Goal: Task Accomplishment & Management: Manage account settings

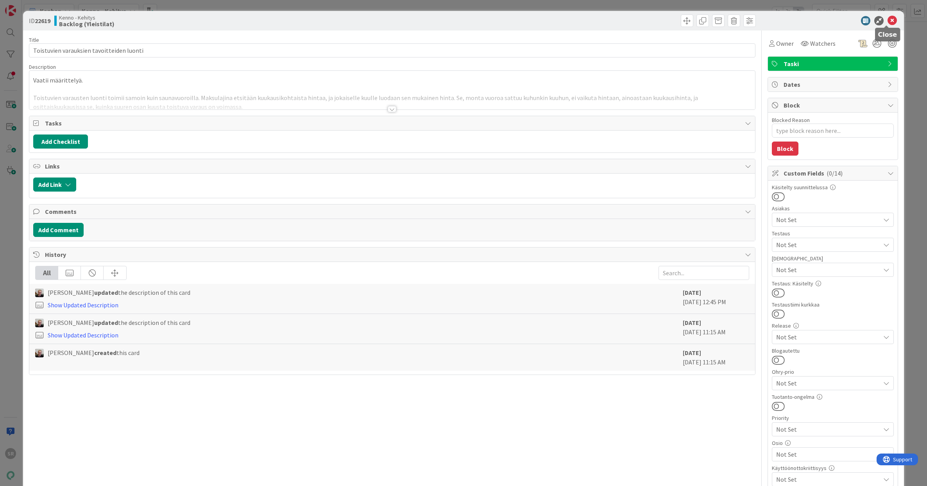
click at [888, 20] on icon at bounding box center [892, 20] width 9 height 9
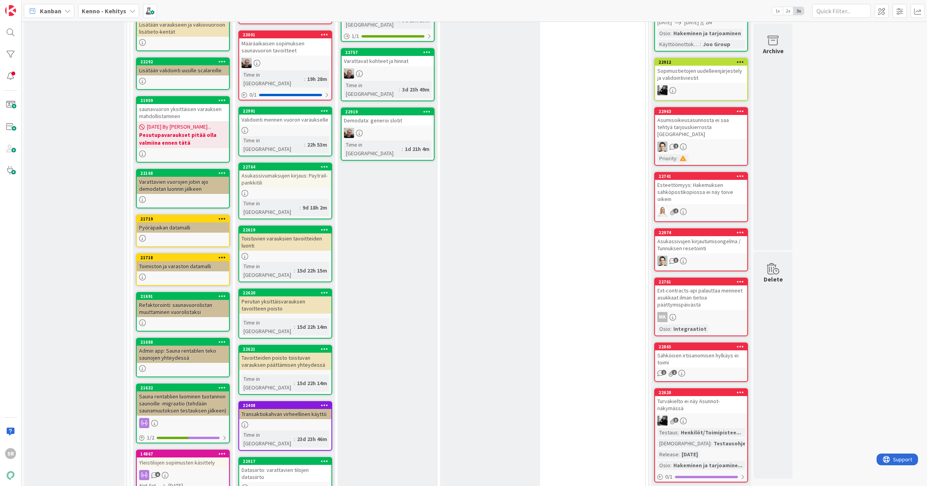
scroll to position [151, 0]
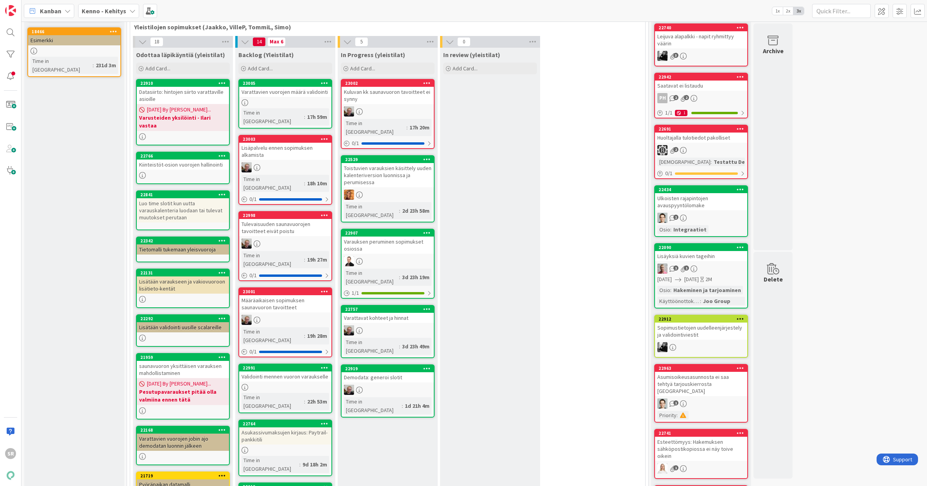
click at [297, 143] on div "Lisäpalvelu ennen sopimuksen alkamista" at bounding box center [285, 151] width 92 height 17
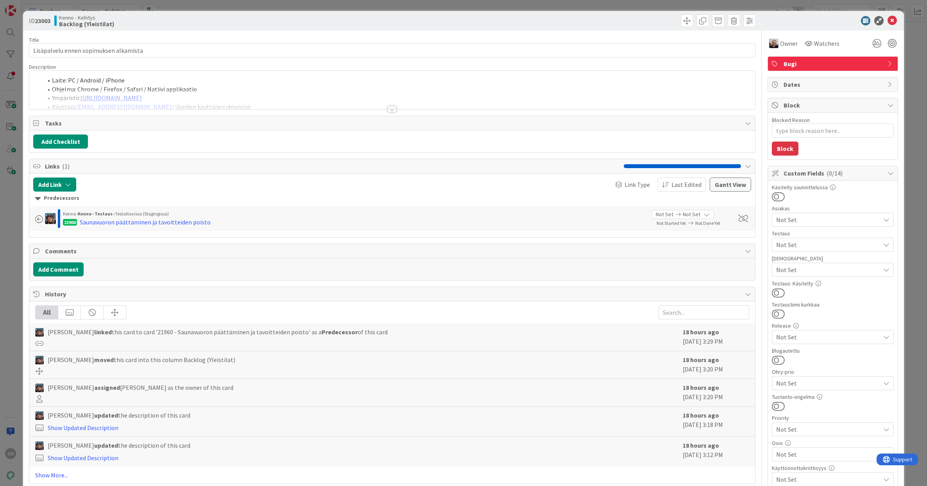
click at [391, 106] on div at bounding box center [392, 109] width 9 height 6
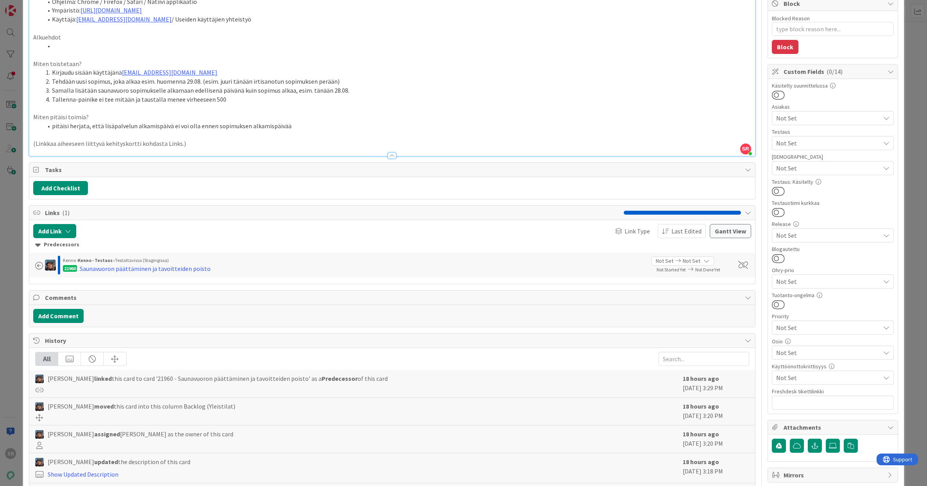
scroll to position [152, 0]
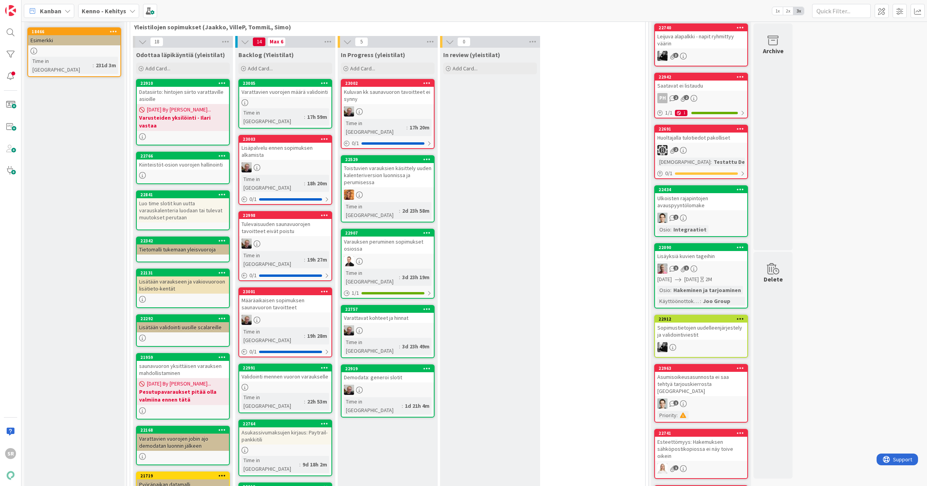
click at [276, 219] on div "Tulevaisuuden saunavuorojen tavoitteet eivät poistu" at bounding box center [285, 227] width 92 height 17
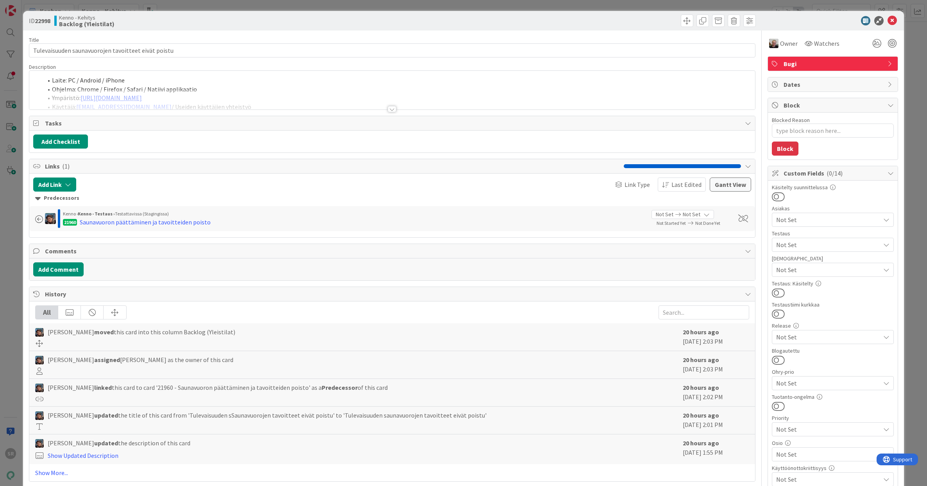
click at [390, 111] on div at bounding box center [392, 109] width 9 height 6
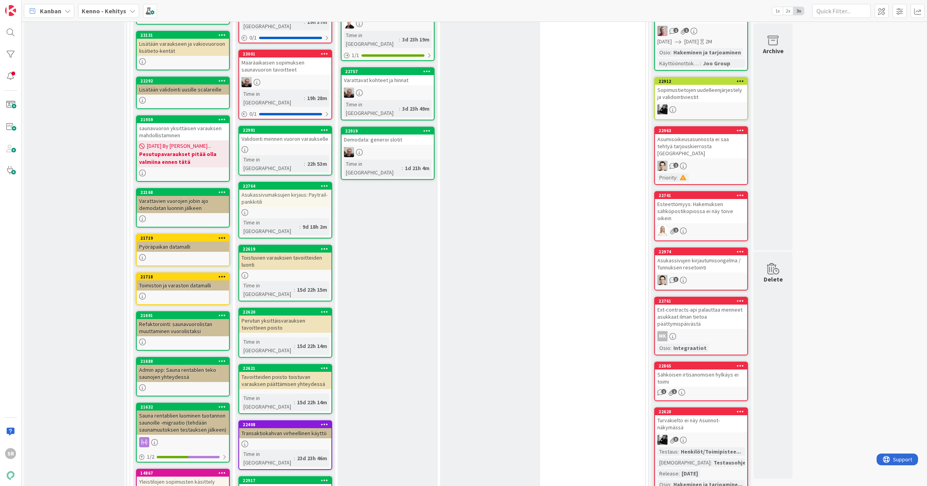
scroll to position [229, 0]
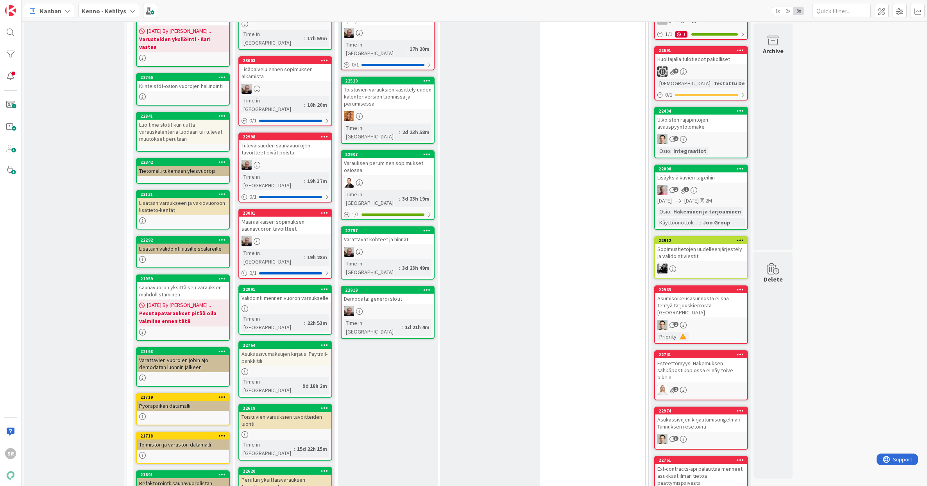
click at [267, 217] on div "Määräaikaisen sopimuksen saunavuoron tavoitteet" at bounding box center [285, 225] width 92 height 17
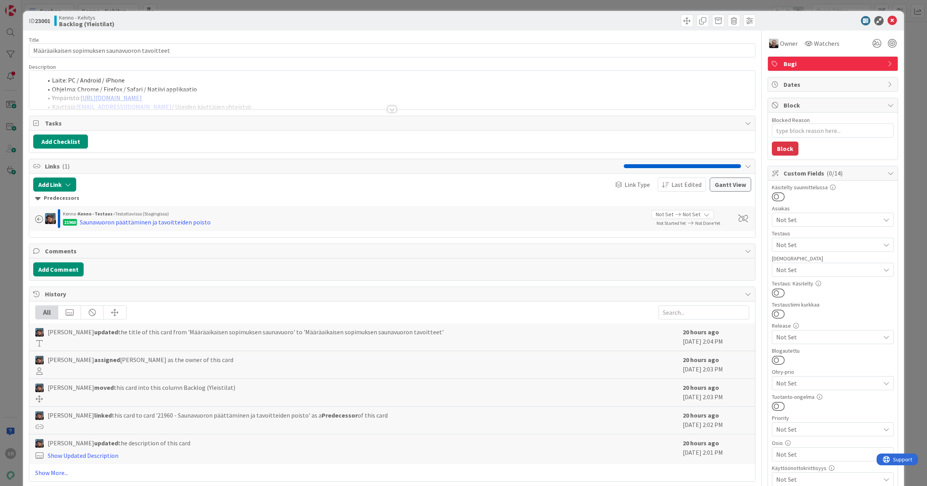
click at [389, 111] on div at bounding box center [392, 109] width 9 height 6
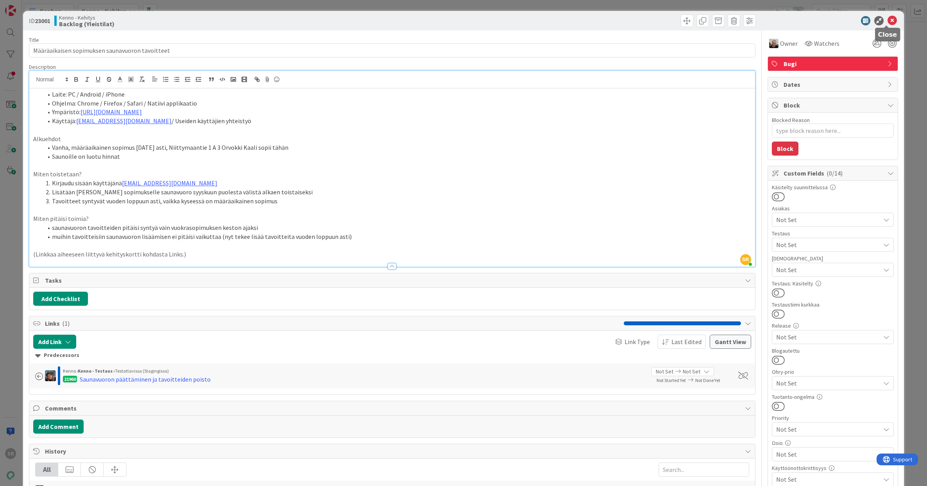
click at [888, 22] on icon at bounding box center [892, 20] width 9 height 9
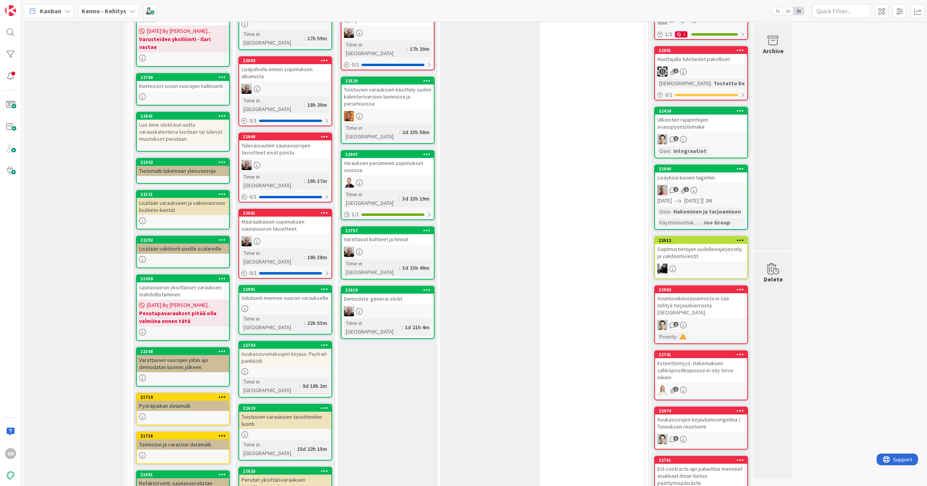
scroll to position [157, 0]
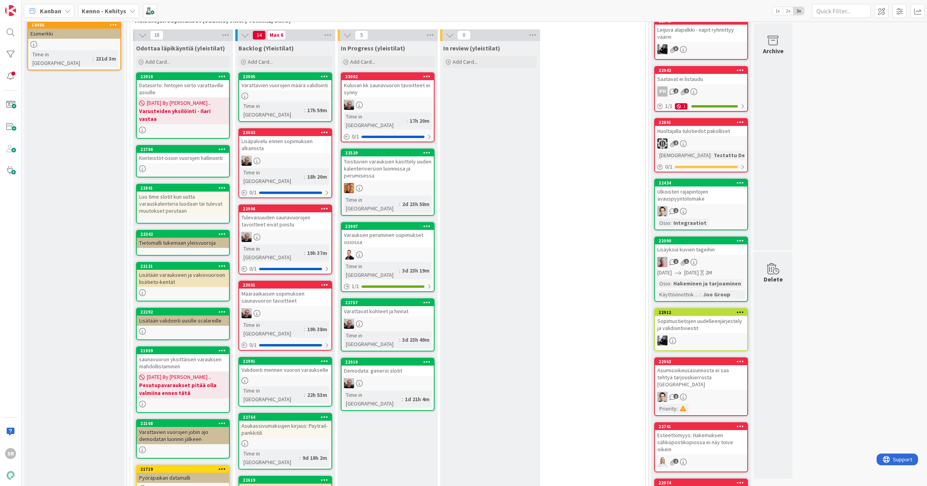
click at [285, 212] on div "Tulevaisuuden saunavuorojen tavoitteet eivät poistu" at bounding box center [285, 220] width 92 height 17
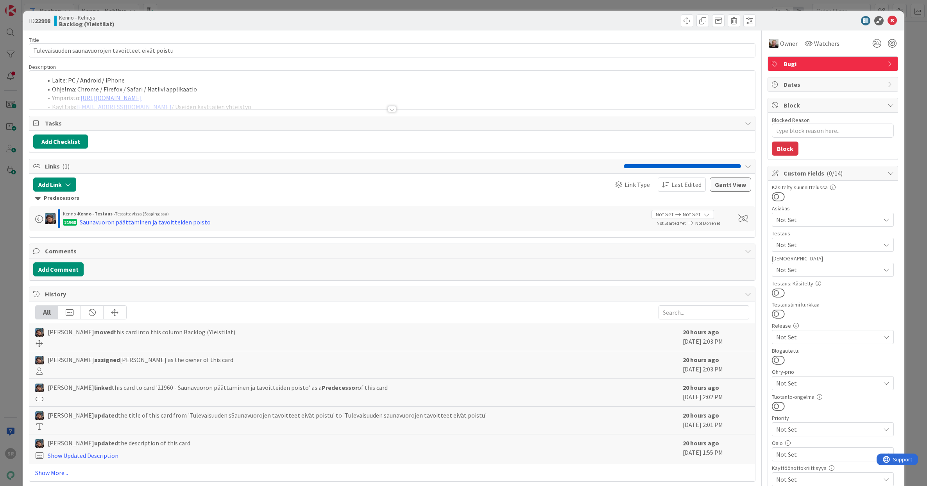
click at [388, 107] on div at bounding box center [392, 109] width 9 height 6
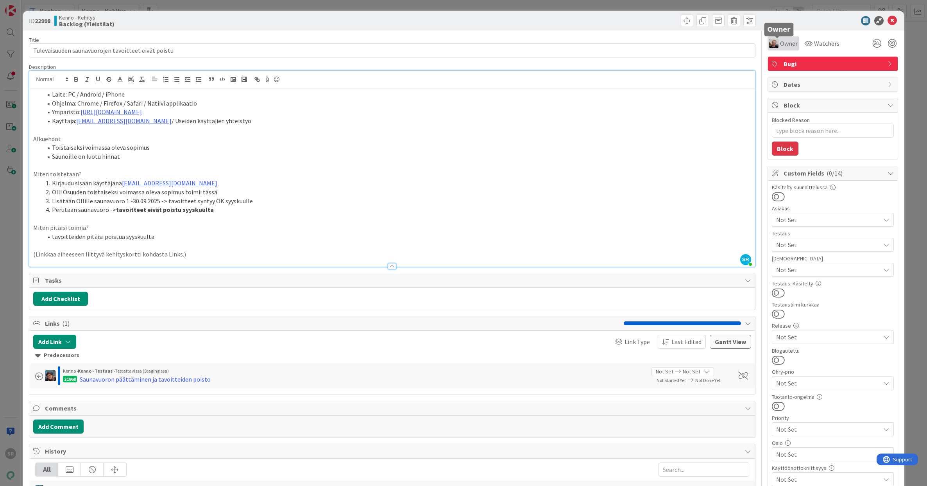
click at [773, 41] on div "Owner" at bounding box center [783, 43] width 29 height 9
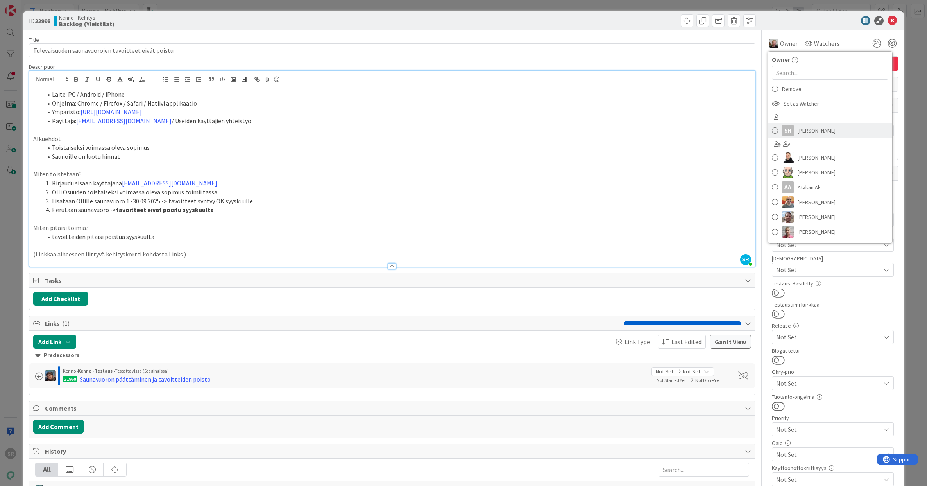
click at [799, 130] on span "[PERSON_NAME]" at bounding box center [817, 131] width 38 height 12
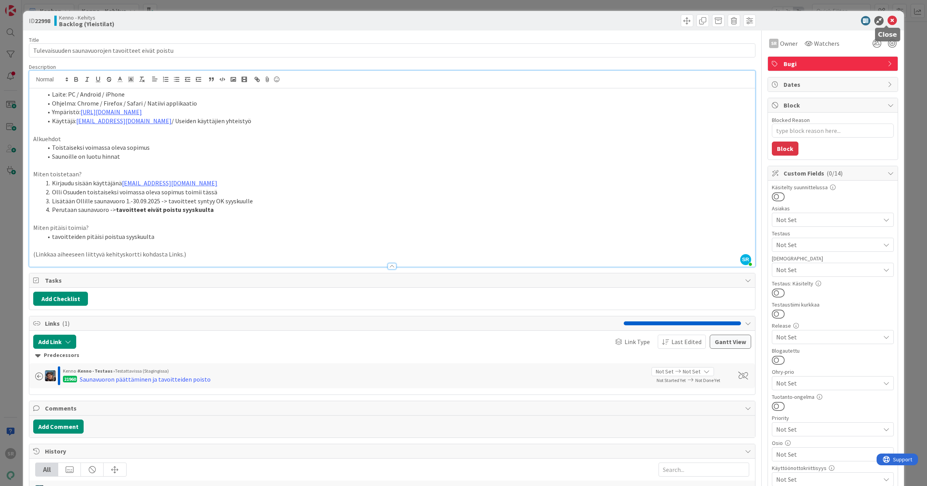
type textarea "x"
click at [888, 19] on icon at bounding box center [892, 20] width 9 height 9
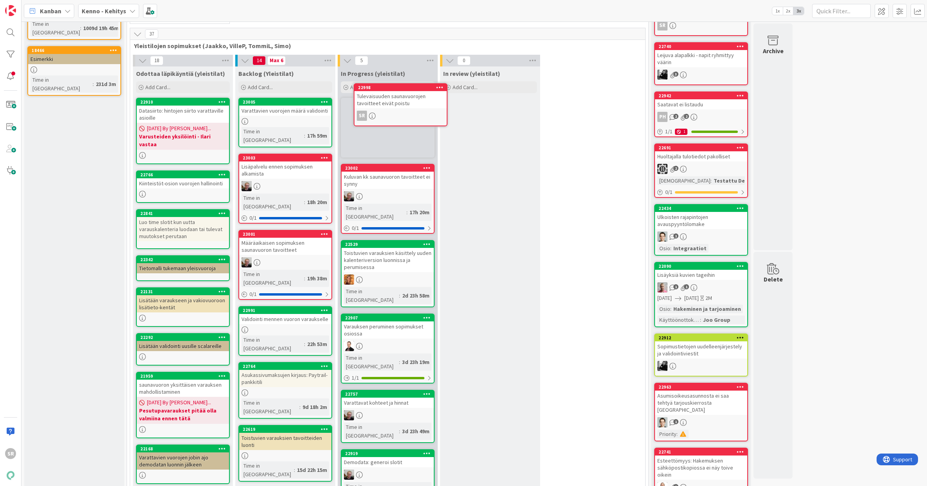
scroll to position [102, 0]
